Goal: Information Seeking & Learning: Learn about a topic

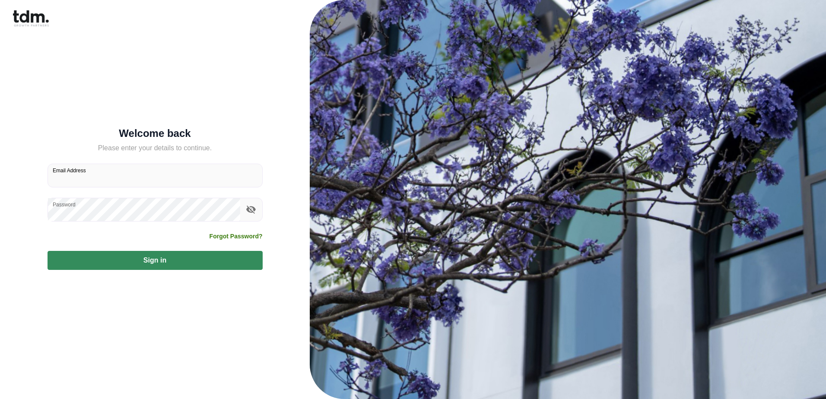
click at [99, 175] on input "Email Address" at bounding box center [155, 175] width 214 height 23
type input "**********"
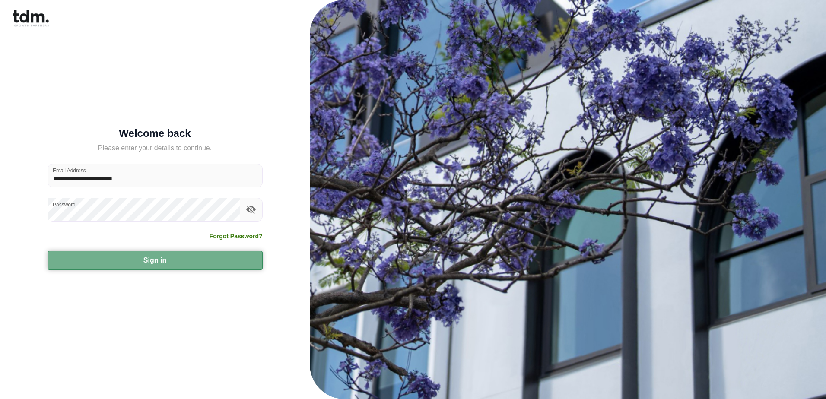
click at [170, 263] on button "Sign in" at bounding box center [155, 260] width 215 height 19
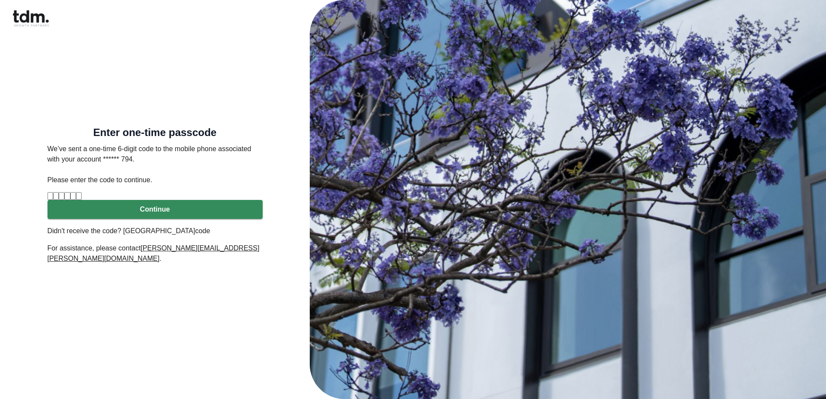
type input "*"
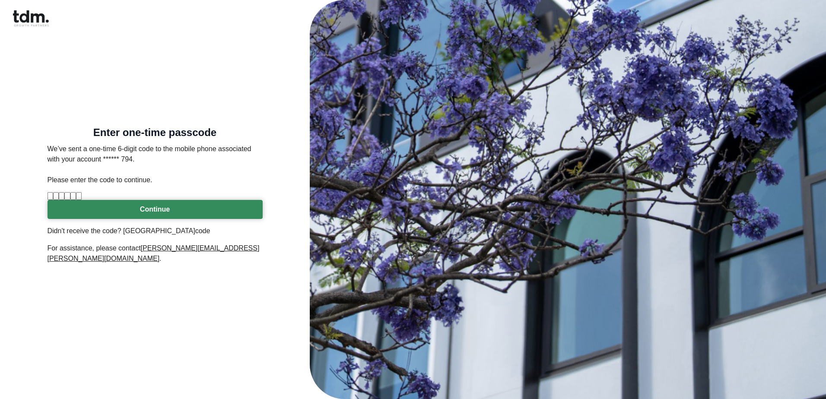
type input "*"
click at [175, 219] on button "Continue" at bounding box center [155, 209] width 215 height 19
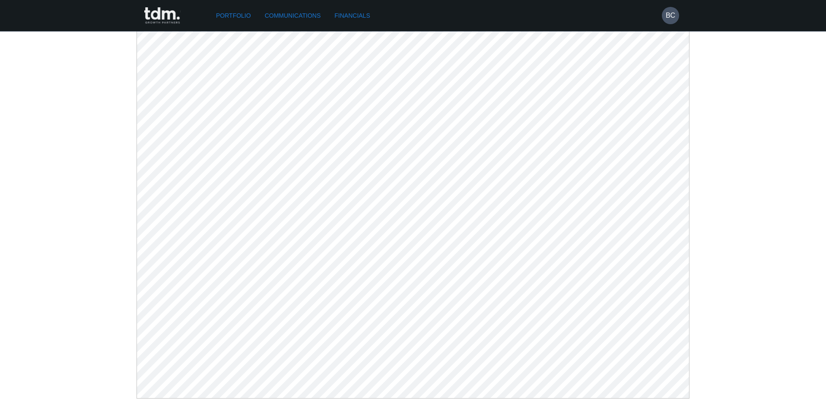
click at [692, 340] on div "Portfolio Communications Financials BC" at bounding box center [413, 201] width 826 height 402
drag, startPoint x: 692, startPoint y: 340, endPoint x: 692, endPoint y: 367, distance: 27.7
click at [692, 346] on div "Portfolio Communications Financials BC" at bounding box center [413, 201] width 826 height 402
click at [692, 367] on div "Portfolio Communications Financials BC" at bounding box center [413, 201] width 826 height 402
click at [299, 16] on link "Communications" at bounding box center [292, 16] width 63 height 16
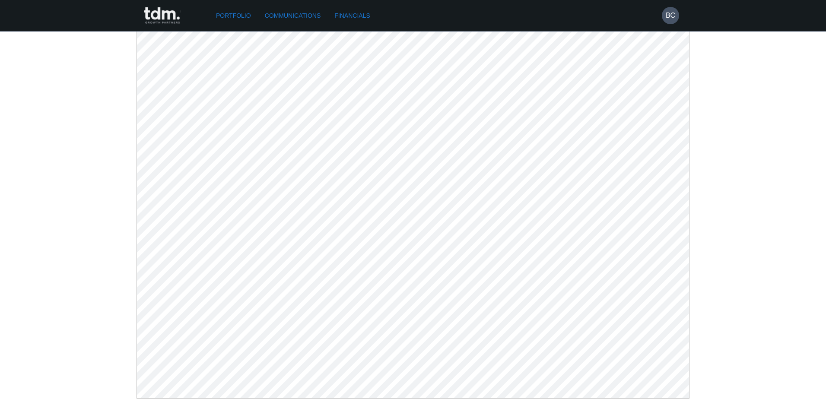
click at [299, 16] on link "Communications" at bounding box center [292, 16] width 63 height 16
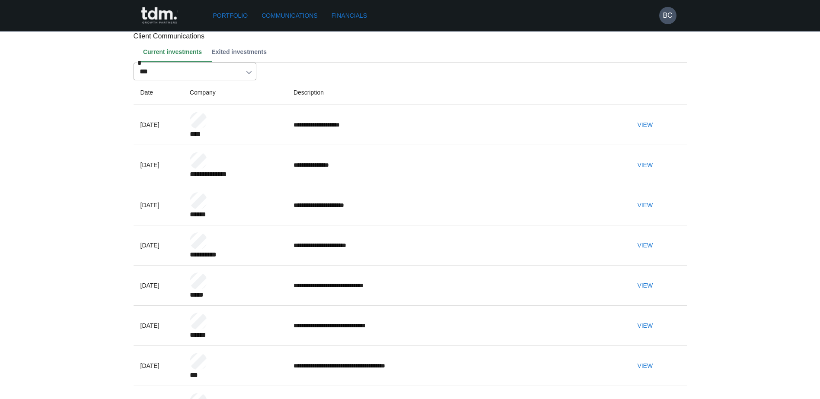
click at [658, 173] on button "View" at bounding box center [645, 165] width 28 height 16
